Goal: Information Seeking & Learning: Learn about a topic

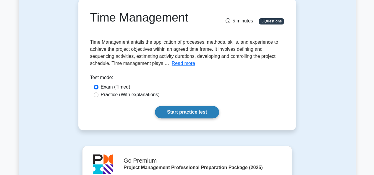
click at [182, 113] on link "Start practice test" at bounding box center [187, 112] width 64 height 12
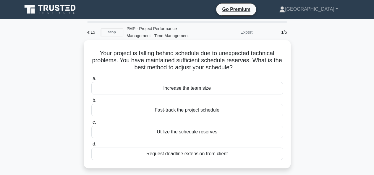
click at [173, 134] on div "Utilize the schedule reserves" at bounding box center [186, 132] width 191 height 12
click at [91, 124] on input "c. Utilize the schedule reserves" at bounding box center [91, 123] width 0 height 4
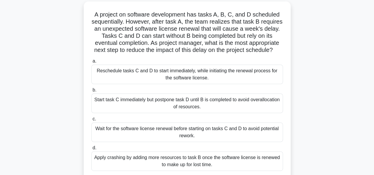
scroll to position [30, 0]
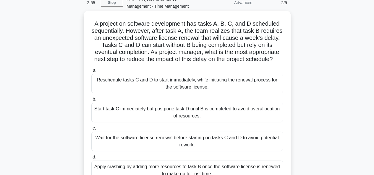
click at [185, 93] on div "Reschedule tasks C and D to start immediately, while initiating the renewal pro…" at bounding box center [186, 83] width 191 height 19
click at [91, 72] on input "a. Reschedule tasks C and D to start immediately, while initiating the renewal …" at bounding box center [91, 71] width 0 height 4
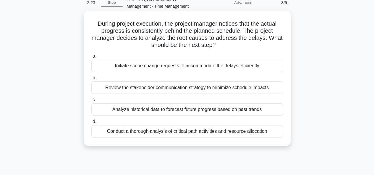
click at [180, 132] on div "Conduct a thorough analysis of critical path activities and resource allocation" at bounding box center [186, 131] width 191 height 12
click at [91, 124] on input "d. Conduct a thorough analysis of critical path activities and resource allocat…" at bounding box center [91, 122] width 0 height 4
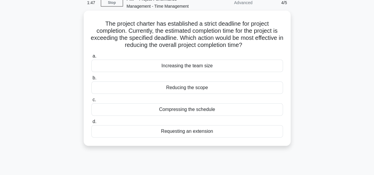
click at [183, 110] on div "Compressing the schedule" at bounding box center [186, 109] width 191 height 12
click at [91, 102] on input "c. Compressing the schedule" at bounding box center [91, 100] width 0 height 4
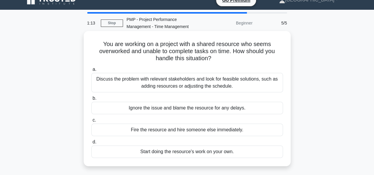
scroll to position [0, 0]
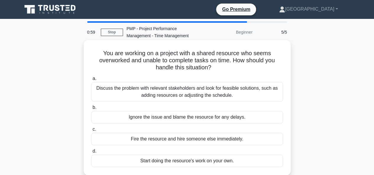
click at [180, 94] on div "Discuss the problem with relevant stakeholders and look for feasible solutions,…" at bounding box center [186, 91] width 191 height 19
click at [91, 81] on input "a. Discuss the problem with relevant stakeholders and look for feasible solutio…" at bounding box center [91, 79] width 0 height 4
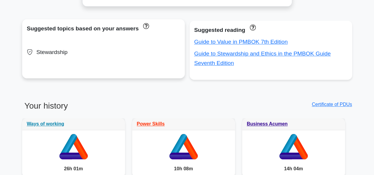
scroll to position [295, 0]
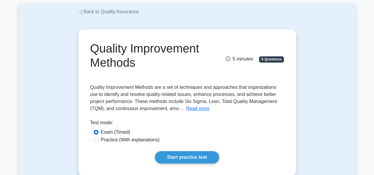
scroll to position [89, 0]
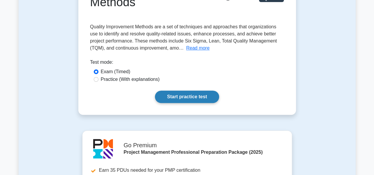
click at [180, 100] on link "Start practice test" at bounding box center [187, 97] width 64 height 12
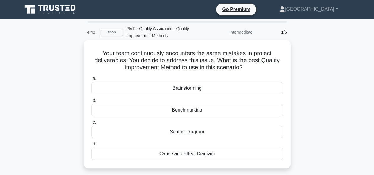
scroll to position [30, 0]
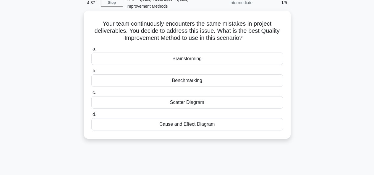
click at [184, 126] on div "Cause and Effect Diagram" at bounding box center [186, 124] width 191 height 12
click at [91, 117] on input "d. Cause and Effect Diagram" at bounding box center [91, 115] width 0 height 4
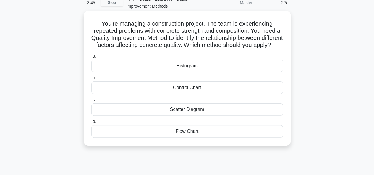
click at [191, 94] on div "Control Chart" at bounding box center [186, 88] width 191 height 12
click at [91, 80] on input "b. Control Chart" at bounding box center [91, 78] width 0 height 4
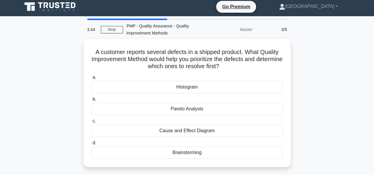
scroll to position [0, 0]
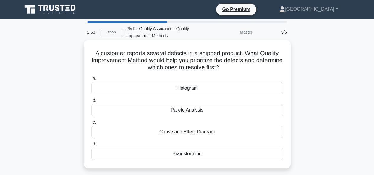
click at [180, 109] on div "Pareto Analysis" at bounding box center [186, 110] width 191 height 12
click at [91, 102] on input "b. Pareto Analysis" at bounding box center [91, 101] width 0 height 4
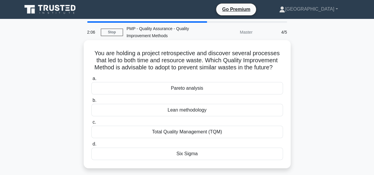
click at [186, 160] on div "Six Sigma" at bounding box center [186, 154] width 191 height 12
click at [91, 146] on input "d. Six Sigma" at bounding box center [91, 144] width 0 height 4
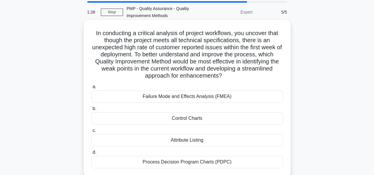
scroll to position [30, 0]
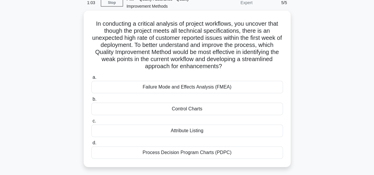
click at [175, 87] on div "Failure Mode and Effects Analysis (FMEA)" at bounding box center [186, 87] width 191 height 12
click at [91, 79] on input "a. Failure Mode and Effects Analysis (FMEA)" at bounding box center [91, 78] width 0 height 4
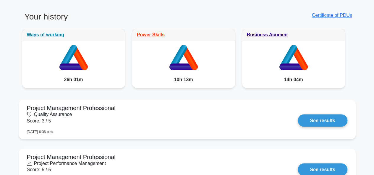
scroll to position [473, 0]
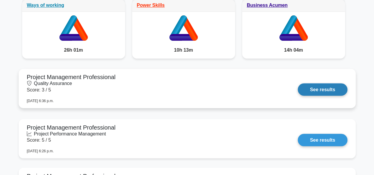
click at [321, 84] on link "See results" at bounding box center [321, 89] width 49 height 12
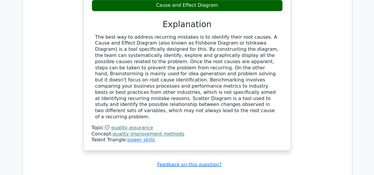
scroll to position [532, 0]
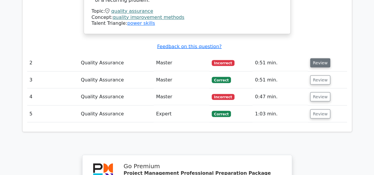
click at [311, 58] on button "Review" at bounding box center [320, 62] width 20 height 9
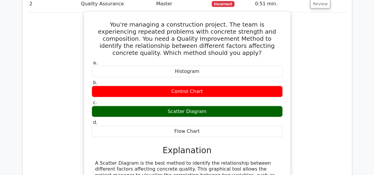
scroll to position [591, 0]
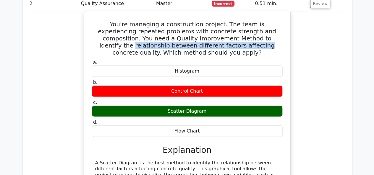
drag, startPoint x: 219, startPoint y: 24, endPoint x: 161, endPoint y: 33, distance: 59.1
click at [161, 33] on h5 "You're managing a construction project. The team is experiencing repeated probl…" at bounding box center [187, 38] width 192 height 35
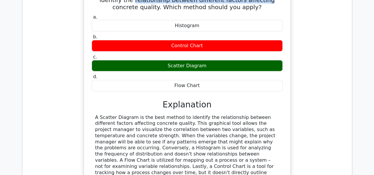
scroll to position [650, 0]
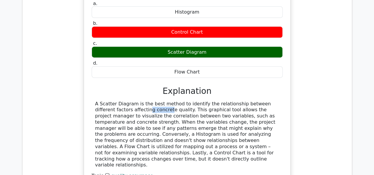
drag, startPoint x: 269, startPoint y: 89, endPoint x: 110, endPoint y: 94, distance: 159.0
click at [110, 101] on div "A Scatter Diagram is the best method to identify the relationship between diffe…" at bounding box center [187, 135] width 184 height 68
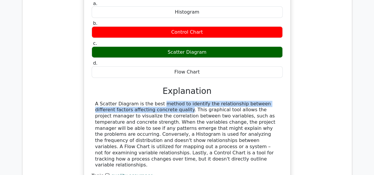
drag, startPoint x: 128, startPoint y: 95, endPoint x: 123, endPoint y: 82, distance: 14.8
click at [123, 82] on div "a. Histogram b. Control Chart c. d." at bounding box center [187, 95] width 192 height 192
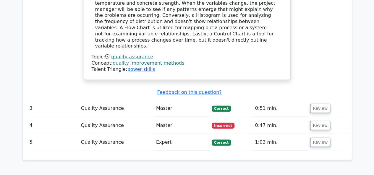
scroll to position [797, 0]
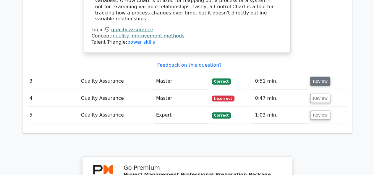
click at [314, 77] on button "Review" at bounding box center [320, 81] width 20 height 9
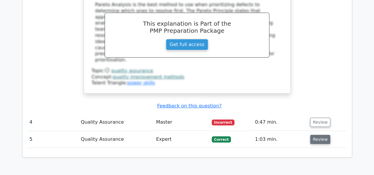
scroll to position [1034, 0]
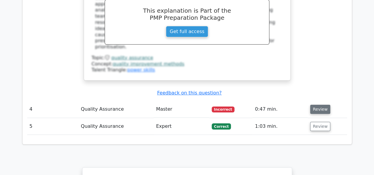
click at [314, 105] on button "Review" at bounding box center [320, 109] width 20 height 9
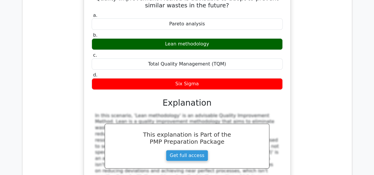
scroll to position [1122, 0]
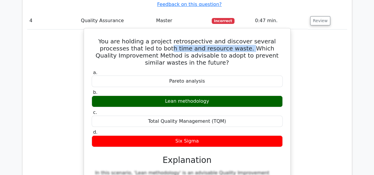
drag, startPoint x: 204, startPoint y: 25, endPoint x: 131, endPoint y: 25, distance: 73.2
click at [131, 38] on h5 "You are holding a project retrospective and discover several processes that led…" at bounding box center [187, 52] width 192 height 28
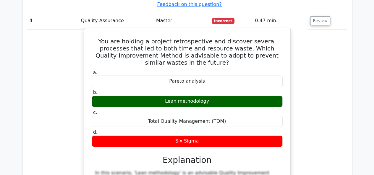
drag, startPoint x: 175, startPoint y: 74, endPoint x: 208, endPoint y: 72, distance: 33.2
click at [175, 96] on div "Lean methodology" at bounding box center [187, 102] width 191 height 12
drag, startPoint x: 210, startPoint y: 68, endPoint x: 148, endPoint y: 60, distance: 62.9
click at [150, 89] on label "b. Lean methodology" at bounding box center [187, 98] width 191 height 18
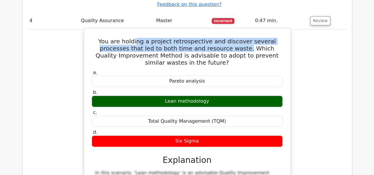
drag, startPoint x: 204, startPoint y: 25, endPoint x: 127, endPoint y: 19, distance: 77.3
click at [127, 38] on h5 "You are holding a project retrospective and discover several processes that led…" at bounding box center [187, 52] width 192 height 28
click at [114, 38] on h5 "You are holding a project retrospective and discover several processes that led…" at bounding box center [187, 52] width 192 height 28
click at [204, 38] on h5 "You are holding a project retrospective and discover several processes that led…" at bounding box center [187, 52] width 192 height 28
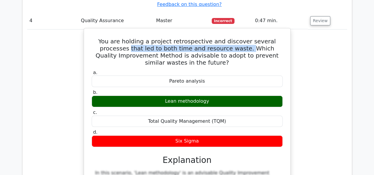
drag, startPoint x: 205, startPoint y: 25, endPoint x: 90, endPoint y: 26, distance: 115.2
click at [89, 31] on div "You are holding a project retrospective and discover several processes that led…" at bounding box center [186, 151] width 201 height 241
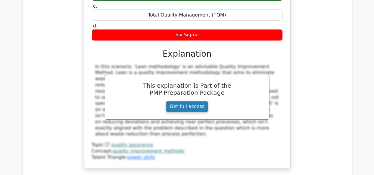
scroll to position [1329, 0]
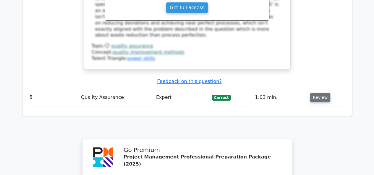
click at [321, 93] on button "Review" at bounding box center [320, 97] width 20 height 9
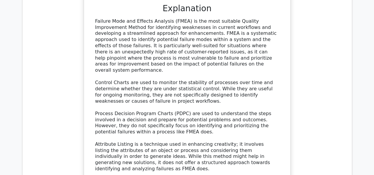
scroll to position [1595, 0]
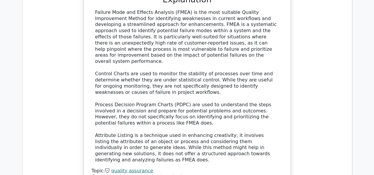
click at [126, 168] on link "quality assurance" at bounding box center [132, 171] width 42 height 6
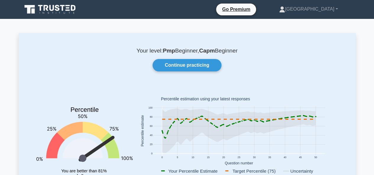
click at [119, 97] on icon "Percentile You are better than 81% of all users" at bounding box center [84, 138] width 96 height 104
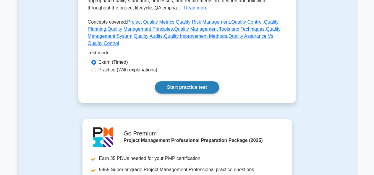
click at [181, 89] on link "Start practice test" at bounding box center [187, 87] width 64 height 12
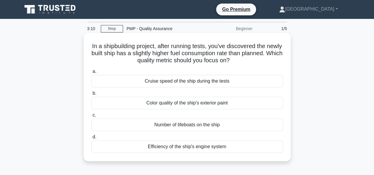
click at [171, 146] on div "Efficiency of the ship's engine system" at bounding box center [186, 147] width 191 height 12
click at [91, 139] on input "d. Efficiency of the ship's engine system" at bounding box center [91, 137] width 0 height 4
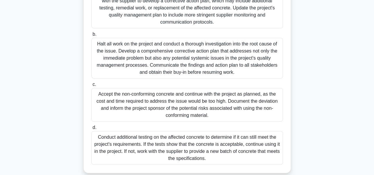
scroll to position [118, 0]
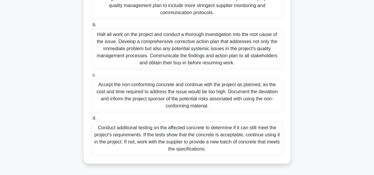
click at [185, 147] on div "Conduct additional testing on the affected concrete to determine if it can stil…" at bounding box center [186, 139] width 191 height 34
click at [91, 120] on input "d. Conduct additional testing on the affected concrete to determine if it can s…" at bounding box center [91, 118] width 0 height 4
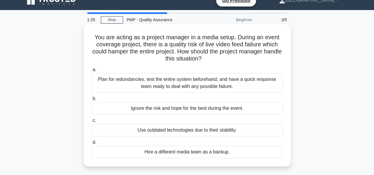
scroll to position [0, 0]
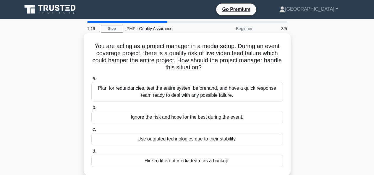
click at [165, 93] on div "Plan for redundancies, test the entire system beforehand, and have a quick resp…" at bounding box center [186, 91] width 191 height 19
click at [91, 81] on input "a. Plan for redundancies, test the entire system beforehand, and have a quick r…" at bounding box center [91, 79] width 0 height 4
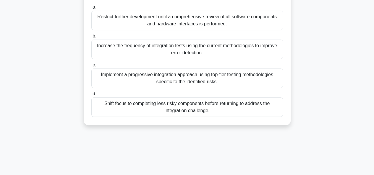
scroll to position [144, 0]
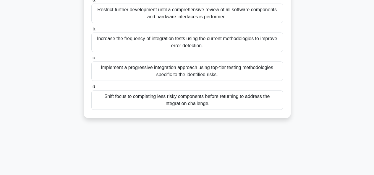
click at [162, 78] on div "Implement a progressive integration approach using top-tier testing methodologi…" at bounding box center [186, 70] width 191 height 19
click at [91, 60] on input "c. Implement a progressive integration approach using top-tier testing methodol…" at bounding box center [91, 58] width 0 height 4
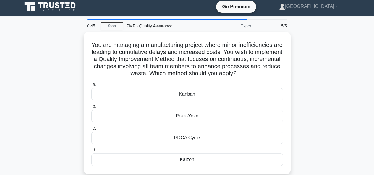
scroll to position [0, 0]
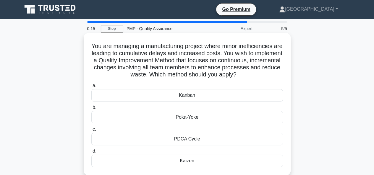
click at [178, 162] on div "Kaizen" at bounding box center [186, 161] width 191 height 12
click at [91, 153] on input "d. Kaizen" at bounding box center [91, 151] width 0 height 4
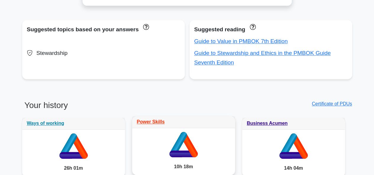
scroll to position [473, 0]
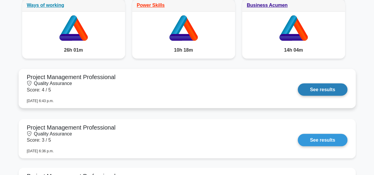
click at [308, 87] on link "See results" at bounding box center [321, 89] width 49 height 12
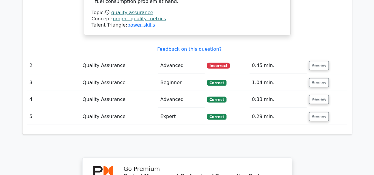
scroll to position [591, 0]
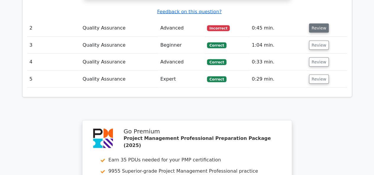
click at [318, 29] on button "Review" at bounding box center [319, 28] width 20 height 9
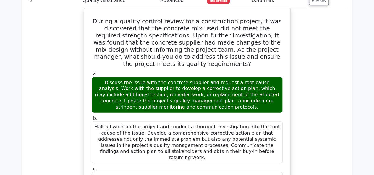
scroll to position [618, 0]
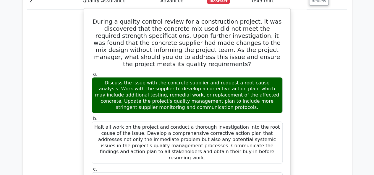
click at [161, 95] on div "Discuss the issue with the concrete supplier and request a root cause analysis.…" at bounding box center [187, 95] width 191 height 36
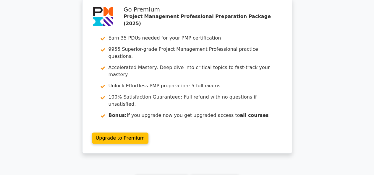
scroll to position [1191, 0]
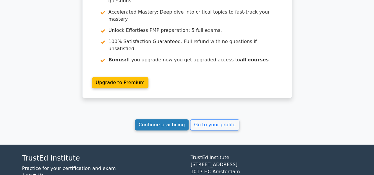
click at [151, 119] on link "Continue practicing" at bounding box center [162, 124] width 54 height 11
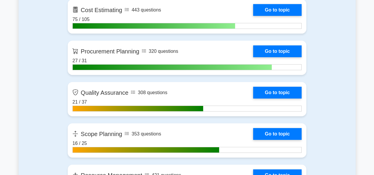
scroll to position [886, 0]
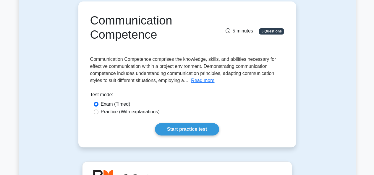
scroll to position [59, 0]
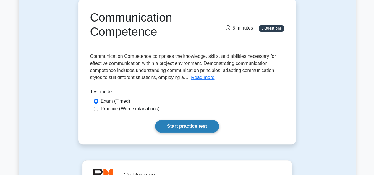
click at [183, 126] on link "Start practice test" at bounding box center [187, 126] width 64 height 12
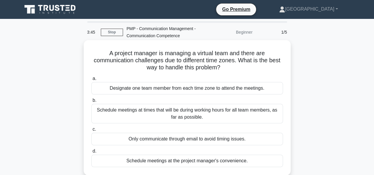
click at [178, 161] on div "Schedule meetings at the project manager's convenience." at bounding box center [186, 161] width 191 height 12
click at [91, 153] on input "d. Schedule meetings at the project manager's convenience." at bounding box center [91, 151] width 0 height 4
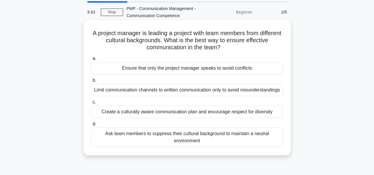
scroll to position [30, 0]
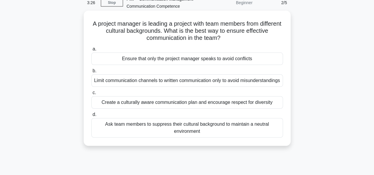
click at [193, 109] on div "Create a culturally aware communication plan and encourage respect for diversity" at bounding box center [186, 102] width 191 height 12
click at [91, 95] on input "c. Create a culturally aware communication plan and encourage respect for diver…" at bounding box center [91, 93] width 0 height 4
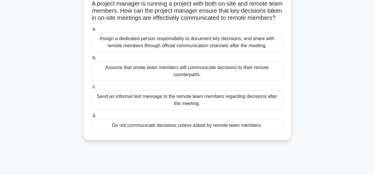
scroll to position [59, 0]
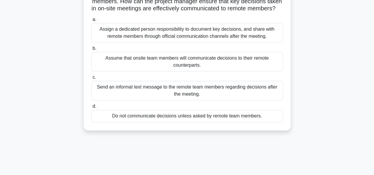
click at [169, 41] on div "Assign a dedicated person responsibility to document key decisions, and share w…" at bounding box center [186, 32] width 191 height 19
click at [91, 22] on input "a. Assign a dedicated person responsibility to document key decisions, and shar…" at bounding box center [91, 20] width 0 height 4
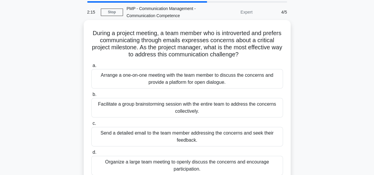
scroll to position [30, 0]
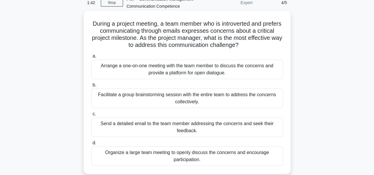
click at [179, 70] on div "Arrange a one-on-one meeting with the team member to discuss the concerns and p…" at bounding box center [186, 69] width 191 height 19
click at [91, 58] on input "a. Arrange a one-on-one meeting with the team member to discuss the concerns an…" at bounding box center [91, 56] width 0 height 4
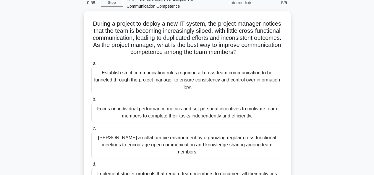
scroll to position [59, 0]
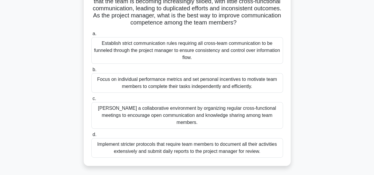
click at [184, 113] on div "[PERSON_NAME] a collaborative environment by organizing regular cross-functiona…" at bounding box center [186, 115] width 191 height 27
click at [91, 101] on input "c. Foster a collaborative environment by organizing regular cross-functional me…" at bounding box center [91, 99] width 0 height 4
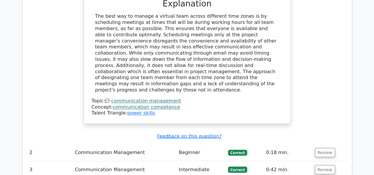
scroll to position [532, 0]
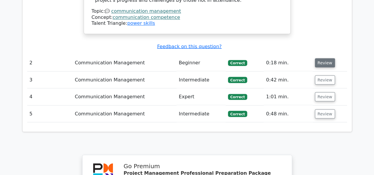
click at [325, 58] on button "Review" at bounding box center [325, 62] width 20 height 9
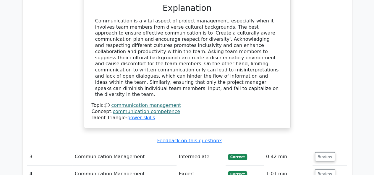
scroll to position [797, 0]
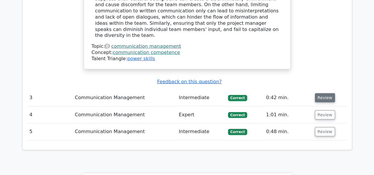
click at [323, 93] on button "Review" at bounding box center [325, 97] width 20 height 9
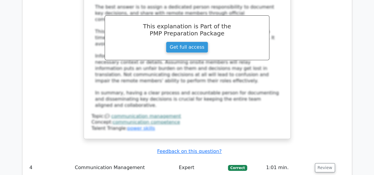
scroll to position [1122, 0]
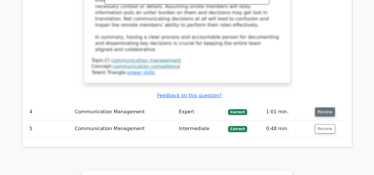
click at [321, 108] on button "Review" at bounding box center [325, 112] width 20 height 9
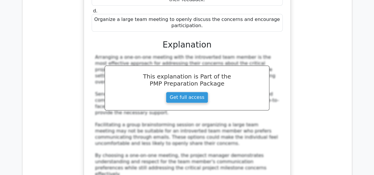
scroll to position [1447, 0]
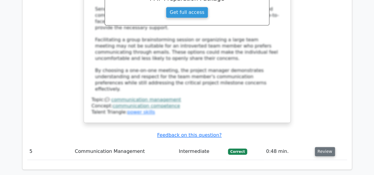
click at [317, 147] on button "Review" at bounding box center [325, 151] width 20 height 9
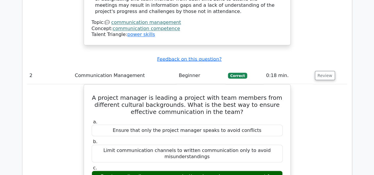
scroll to position [532, 0]
